Goal: Task Accomplishment & Management: Manage account settings

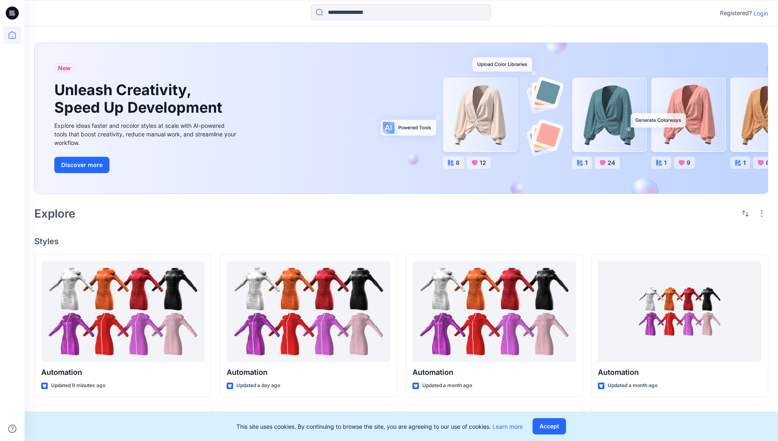
click at [759, 13] on p "Login" at bounding box center [760, 13] width 15 height 9
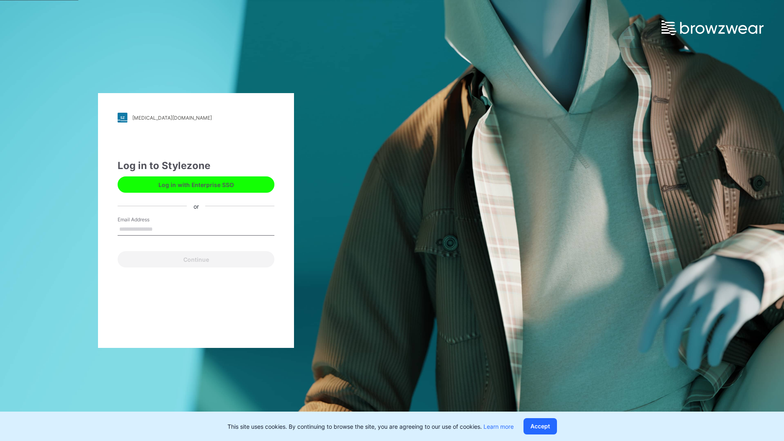
click at [161, 229] on input "Email Address" at bounding box center [196, 229] width 157 height 12
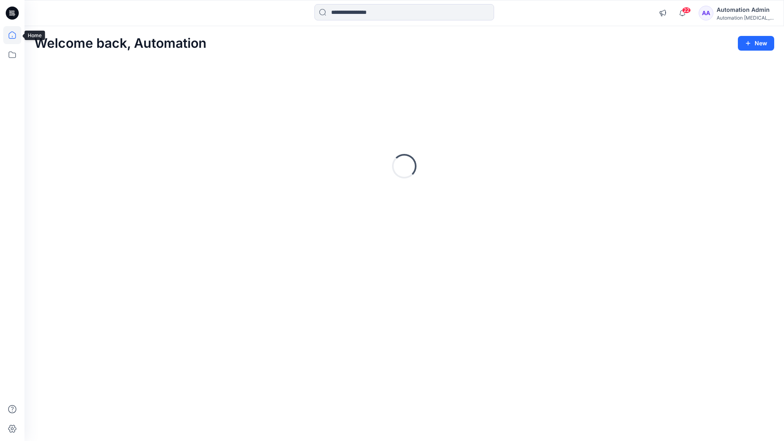
click at [16, 35] on icon at bounding box center [12, 34] width 7 height 7
click at [14, 54] on icon at bounding box center [12, 55] width 18 height 18
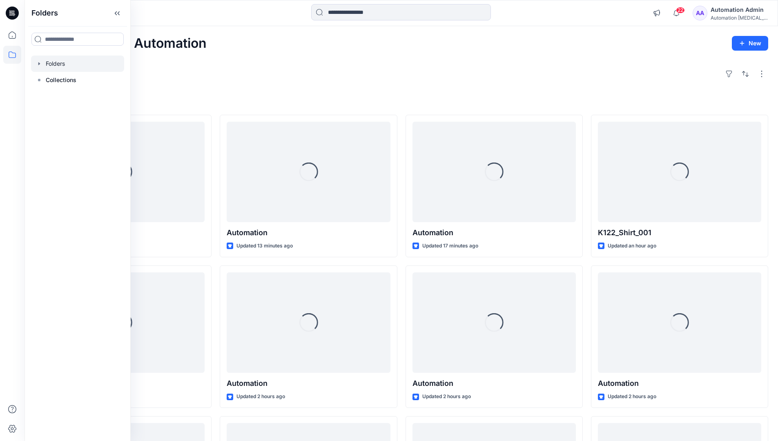
click at [59, 62] on div at bounding box center [77, 64] width 93 height 16
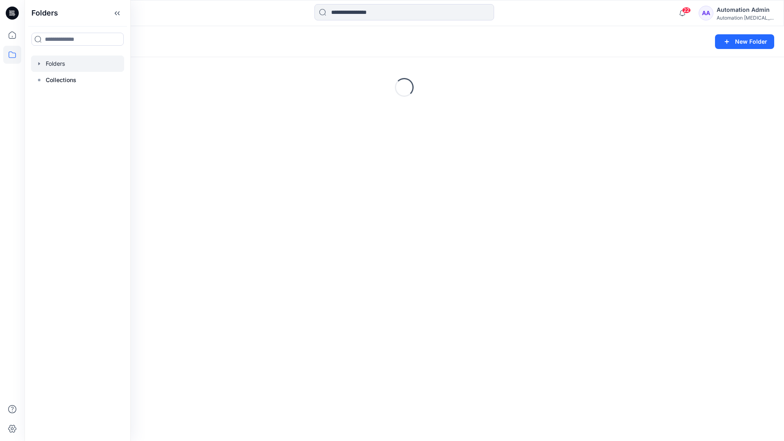
click at [340, 265] on div "Folders New Folder Loading..." at bounding box center [405, 233] width 760 height 415
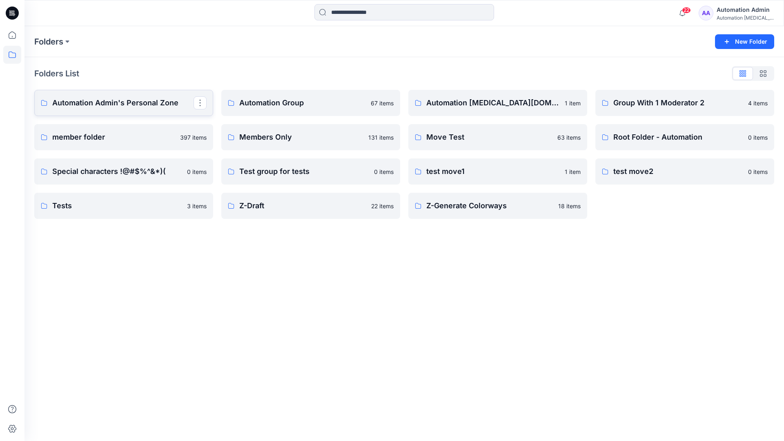
click at [139, 106] on p "Automation Admin's Personal Zone" at bounding box center [122, 102] width 141 height 11
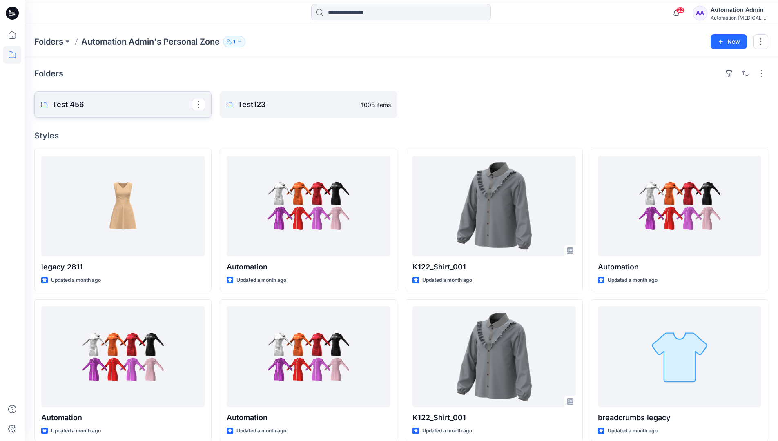
click at [118, 111] on link "Test 456" at bounding box center [122, 104] width 177 height 26
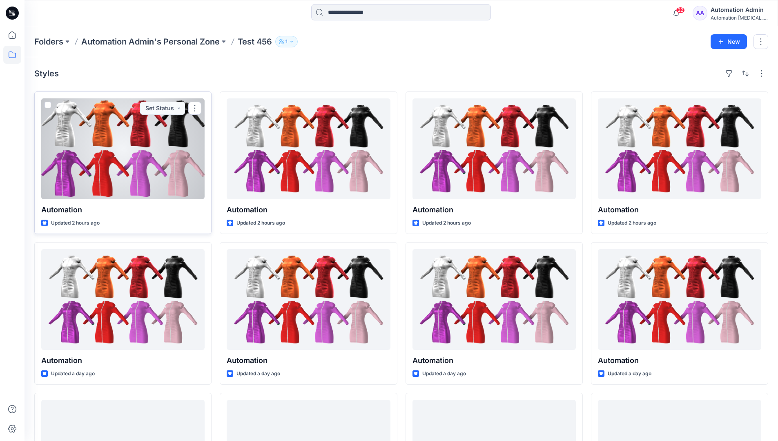
click at [48, 105] on span at bounding box center [48, 105] width 7 height 7
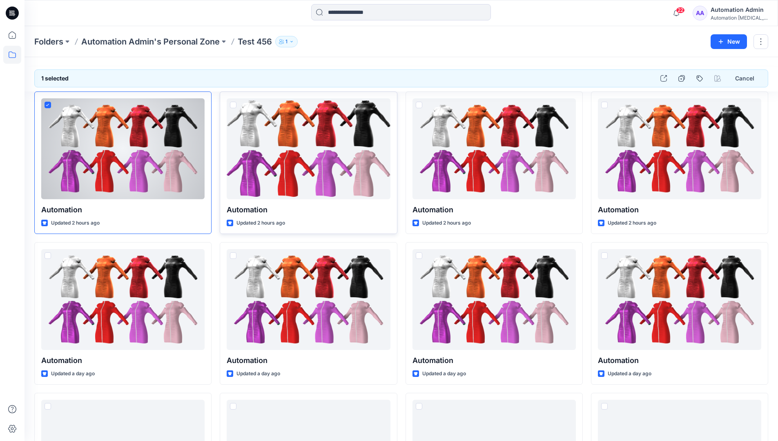
click at [233, 105] on span at bounding box center [233, 105] width 7 height 7
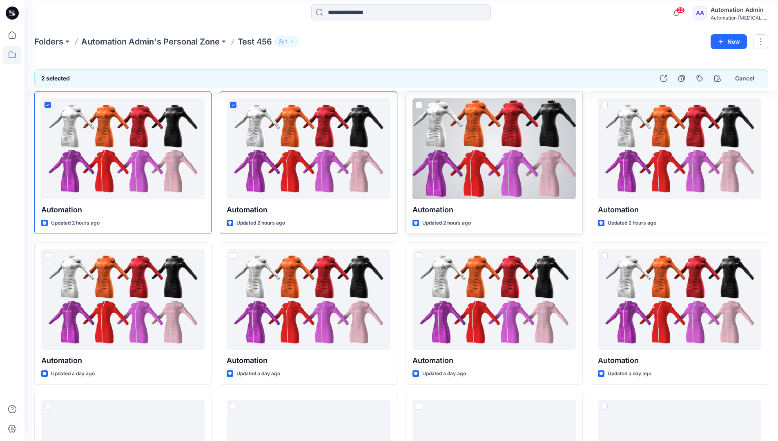
click at [419, 106] on span at bounding box center [419, 105] width 7 height 7
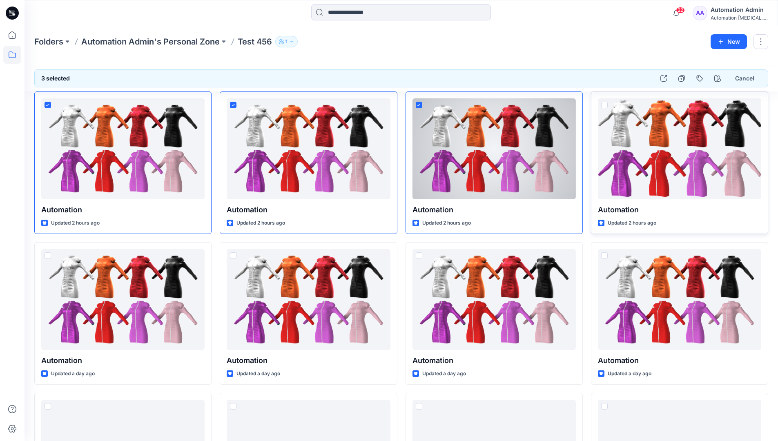
click at [606, 104] on span at bounding box center [604, 105] width 7 height 7
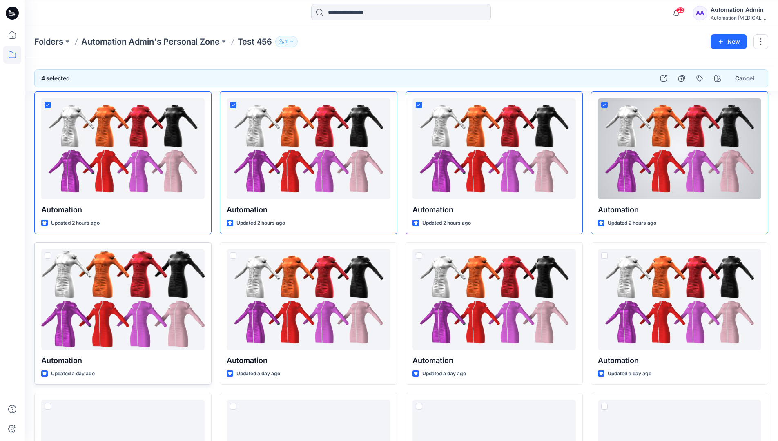
click at [49, 258] on span at bounding box center [48, 255] width 7 height 7
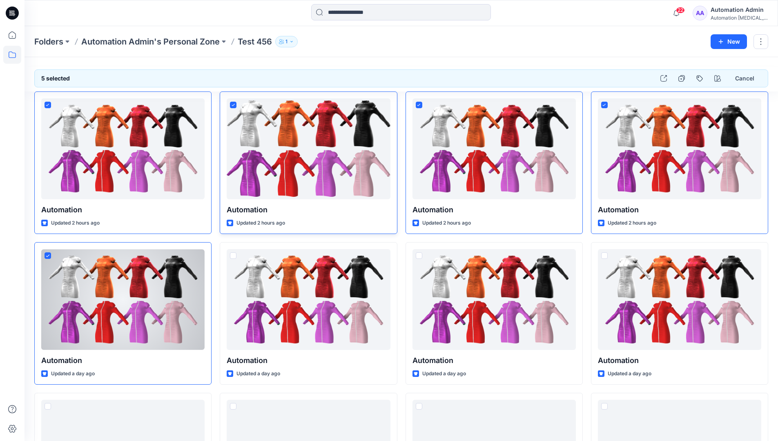
click at [234, 105] on icon at bounding box center [233, 105] width 3 height 2
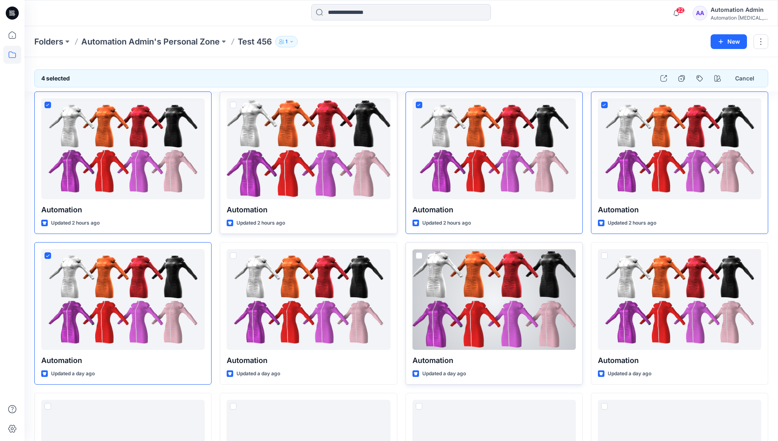
click at [419, 258] on span at bounding box center [419, 255] width 7 height 7
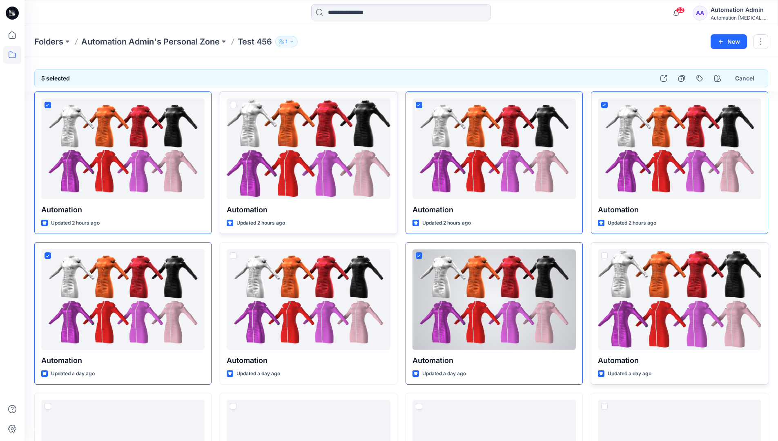
click at [606, 256] on span at bounding box center [604, 255] width 7 height 7
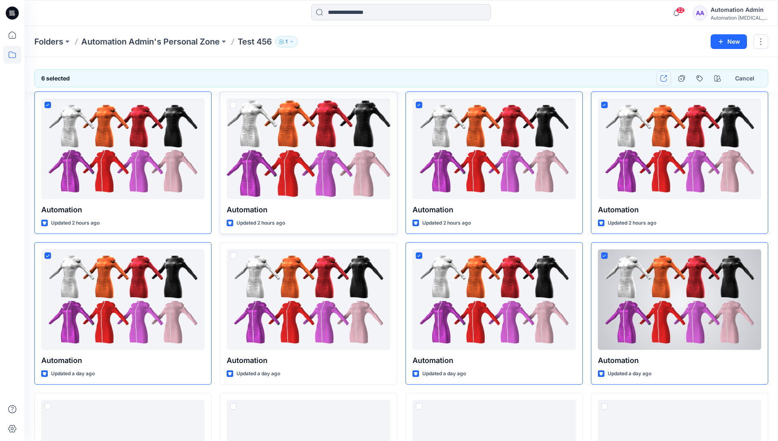
click at [665, 80] on icon "button" at bounding box center [663, 78] width 7 height 7
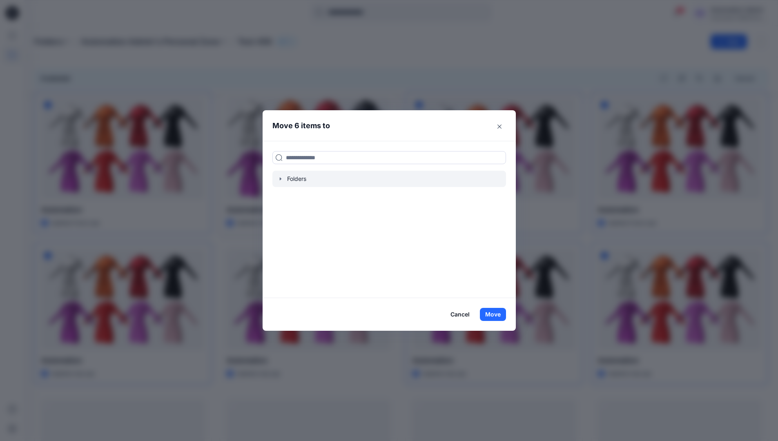
click at [283, 181] on icon "button" at bounding box center [280, 179] width 7 height 7
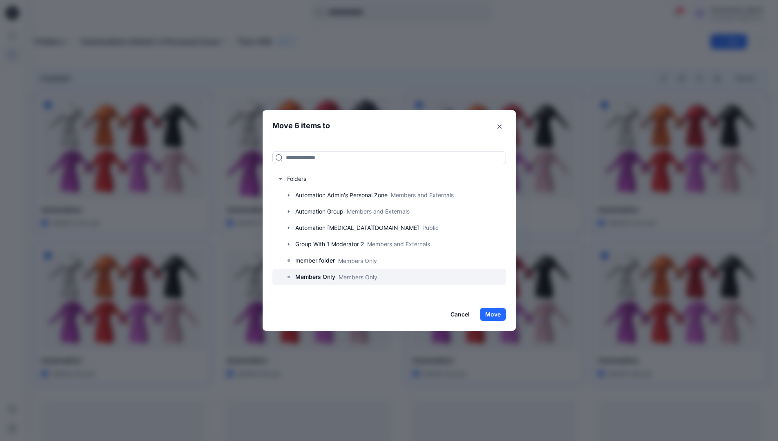
click at [321, 274] on p "Members Only" at bounding box center [315, 277] width 40 height 10
click at [492, 312] on button "Move" at bounding box center [493, 314] width 26 height 13
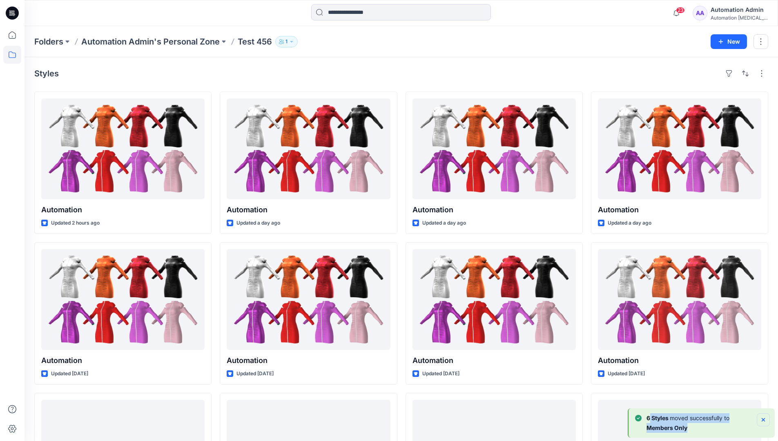
drag, startPoint x: 492, startPoint y: 312, endPoint x: 762, endPoint y: 419, distance: 290.2
click at [762, 419] on div "6 [PERSON_NAME] moved successfully to Members Only" at bounding box center [702, 423] width 135 height 20
click at [762, 419] on icon "Notifications-bottom-right" at bounding box center [763, 419] width 3 height 3
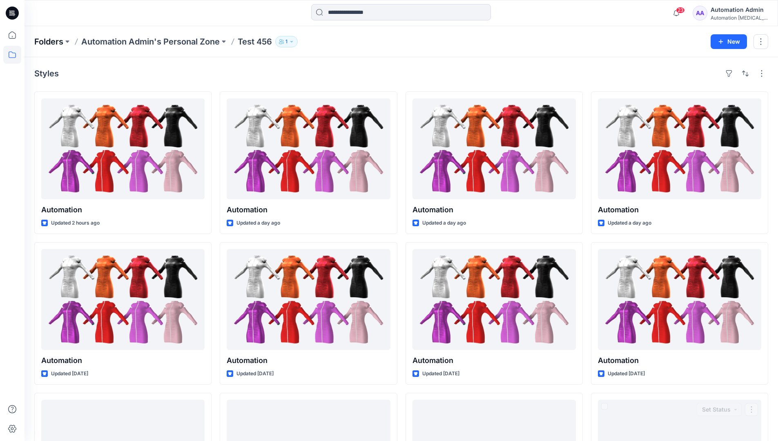
click at [49, 41] on p "Folders" at bounding box center [48, 41] width 29 height 11
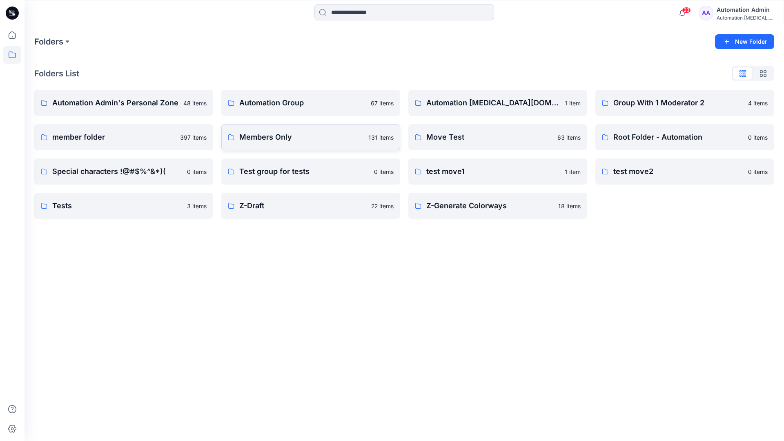
click at [265, 140] on p "Members Only" at bounding box center [301, 136] width 124 height 11
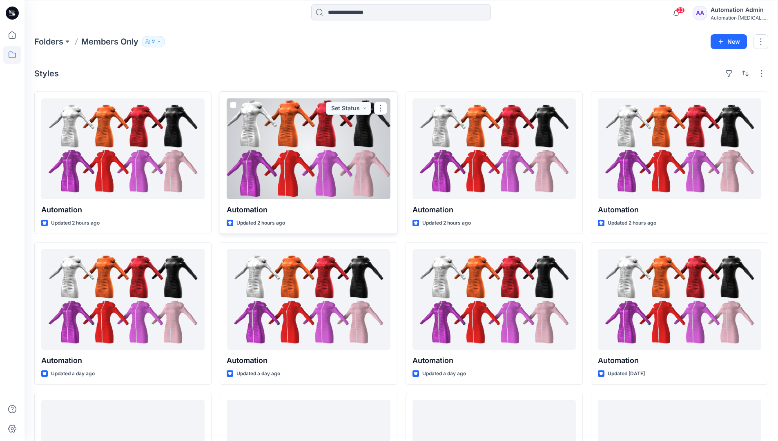
click at [232, 107] on span at bounding box center [233, 105] width 7 height 7
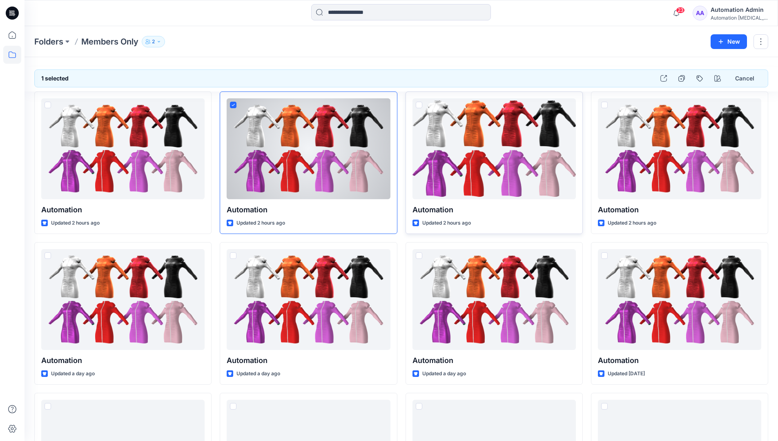
click at [421, 108] on span at bounding box center [419, 105] width 7 height 7
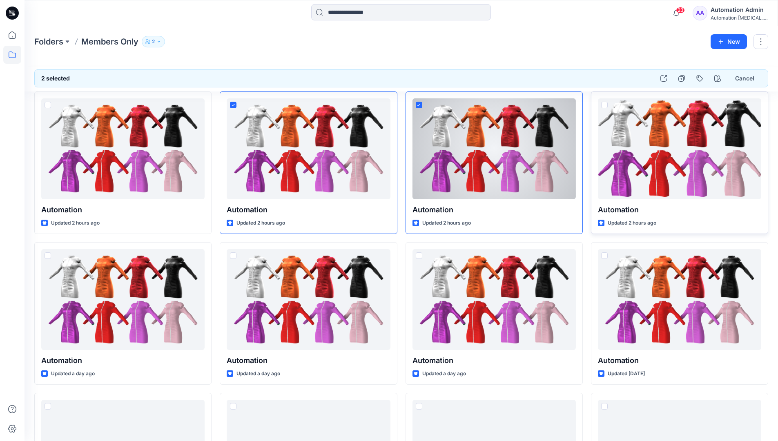
click at [604, 105] on span at bounding box center [604, 105] width 7 height 7
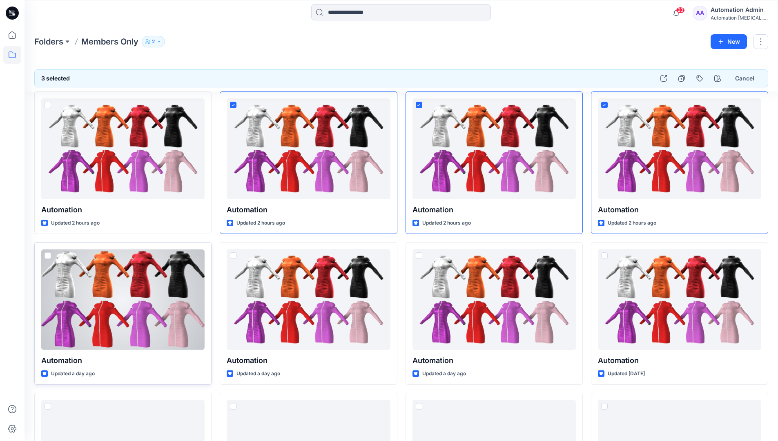
click at [47, 255] on span at bounding box center [48, 255] width 7 height 7
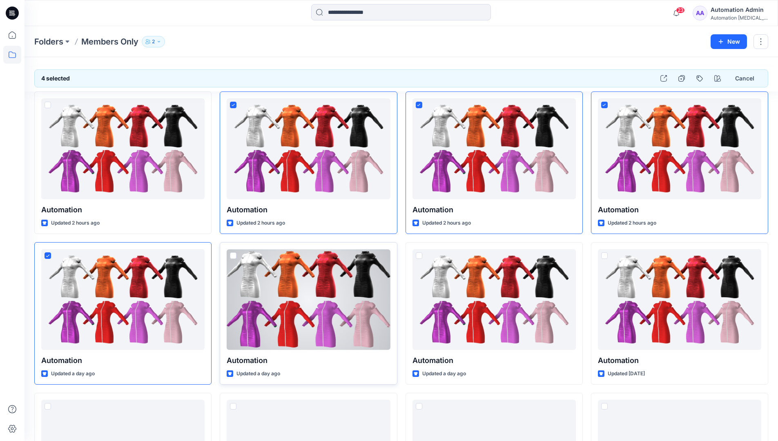
click at [233, 256] on span at bounding box center [233, 255] width 7 height 7
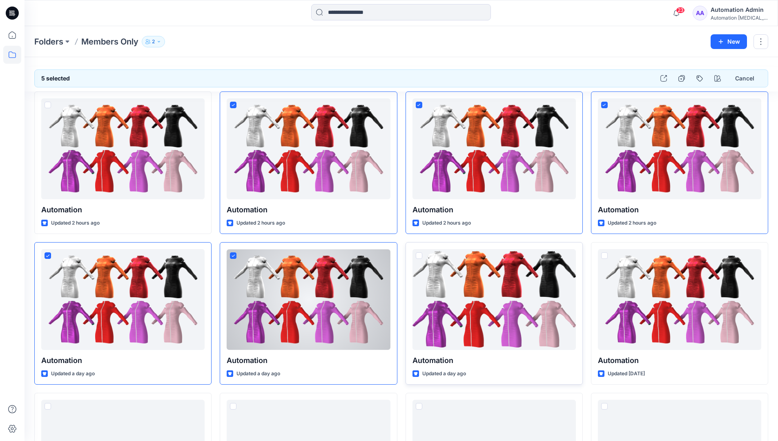
click at [419, 256] on span at bounding box center [419, 255] width 7 height 7
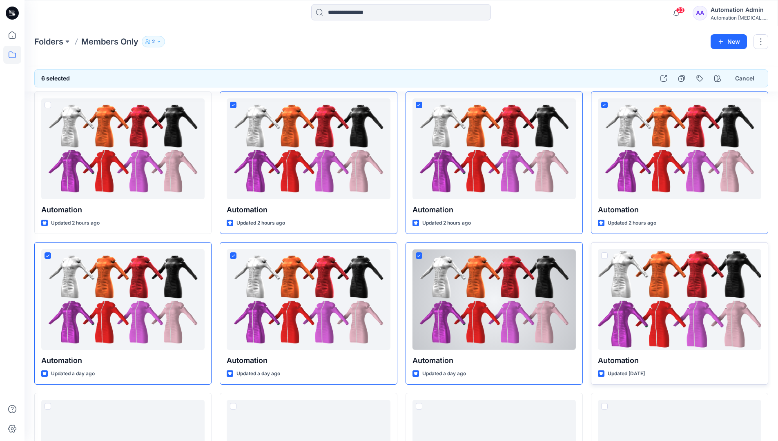
click at [605, 255] on span at bounding box center [604, 255] width 7 height 7
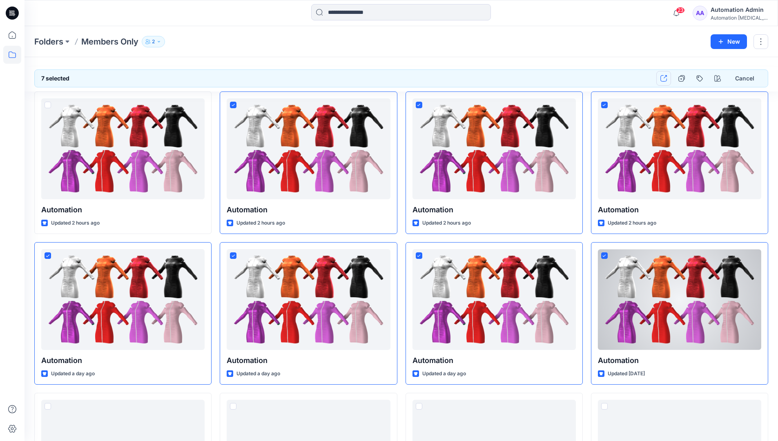
click at [662, 78] on icon "button" at bounding box center [663, 78] width 7 height 7
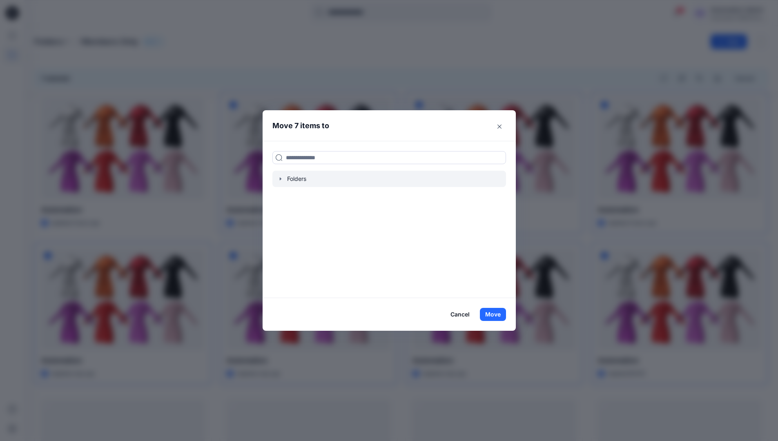
click at [281, 179] on icon "button" at bounding box center [280, 178] width 2 height 3
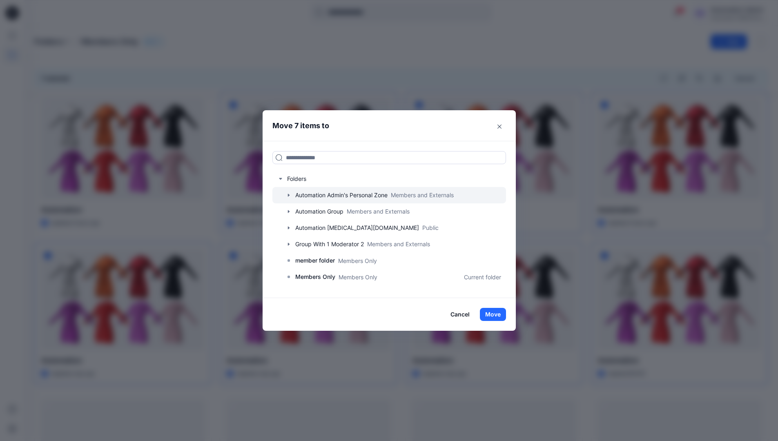
click at [289, 195] on icon "button" at bounding box center [288, 195] width 2 height 3
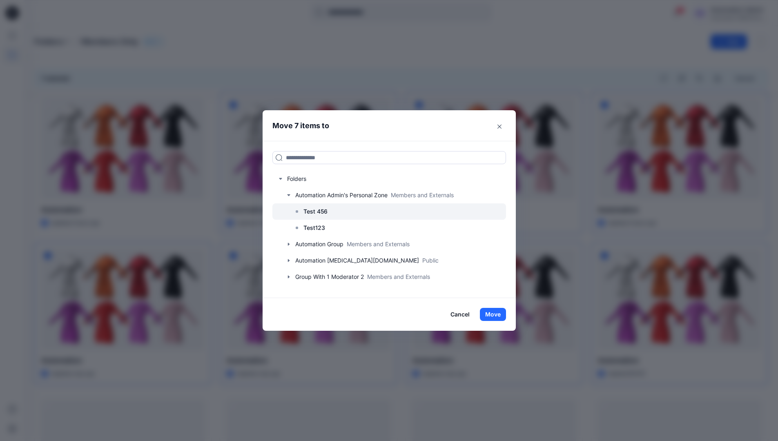
click at [319, 213] on p "Test 456" at bounding box center [315, 212] width 24 height 10
click at [492, 316] on button "Move" at bounding box center [493, 314] width 26 height 13
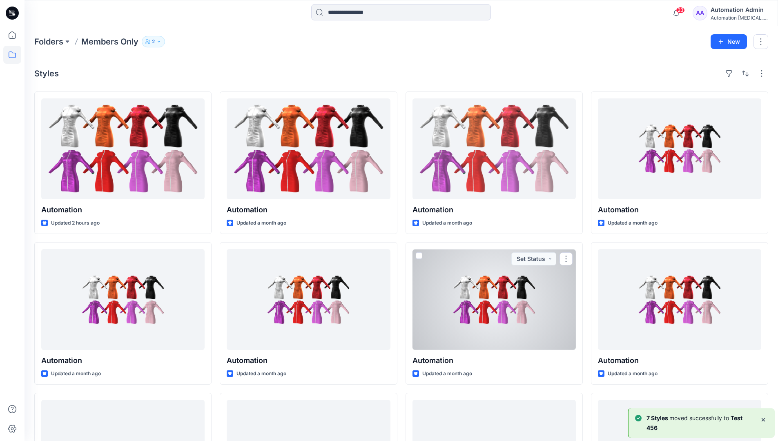
click at [666, 419] on b "7 Styles" at bounding box center [657, 417] width 23 height 7
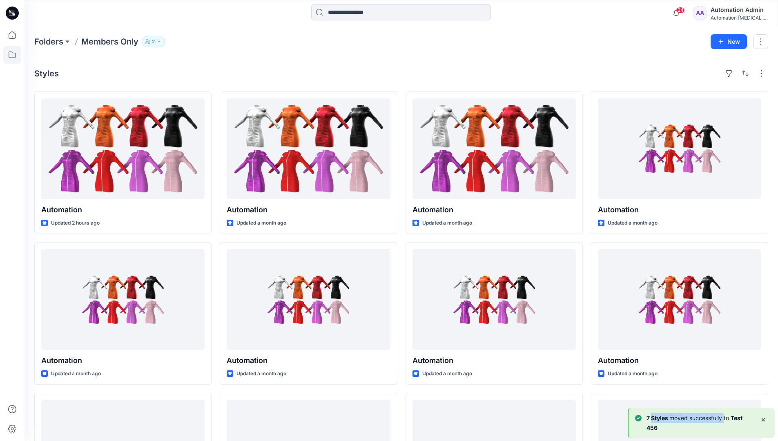
drag, startPoint x: 666, startPoint y: 419, endPoint x: 722, endPoint y: 420, distance: 56.4
click at [722, 420] on p "7 [PERSON_NAME] moved successfully to Test 456" at bounding box center [699, 423] width 107 height 20
click at [730, 14] on div "Automation Admin" at bounding box center [739, 10] width 57 height 10
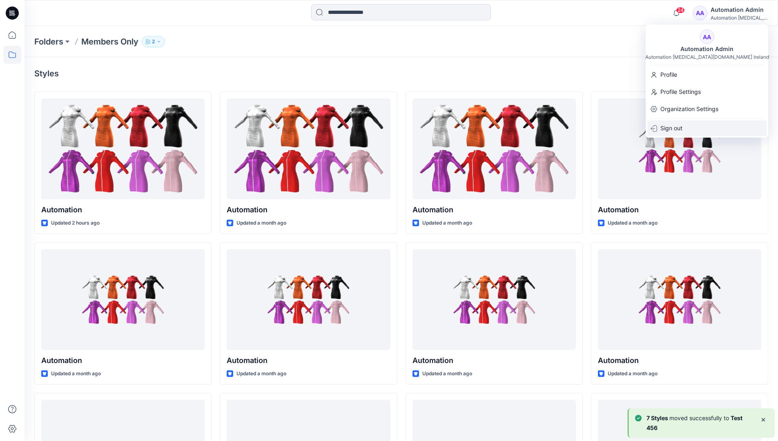
click at [681, 127] on p "Sign out" at bounding box center [671, 128] width 22 height 16
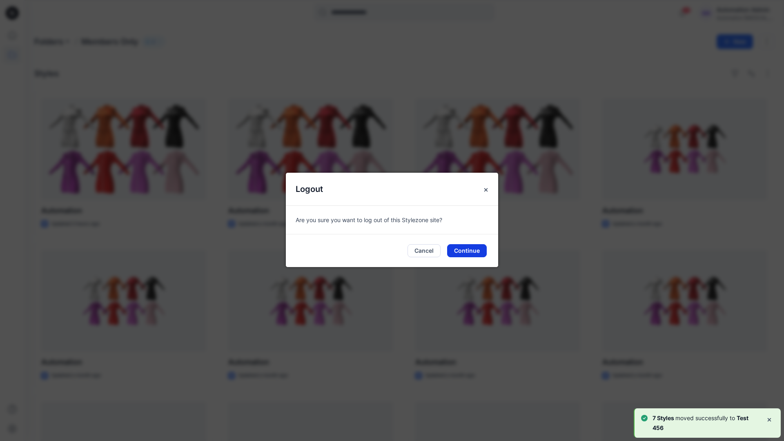
click at [476, 254] on button "Continue" at bounding box center [467, 250] width 40 height 13
